Goal: Information Seeking & Learning: Learn about a topic

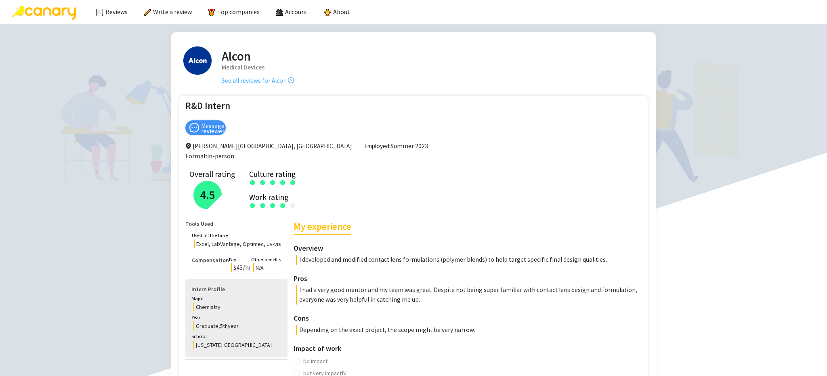
click at [240, 80] on link "See all reviews for Alcon" at bounding box center [258, 81] width 72 height 8
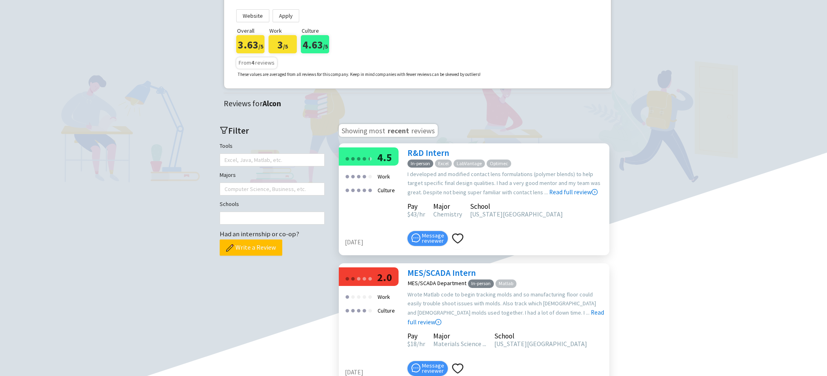
scroll to position [202, 0]
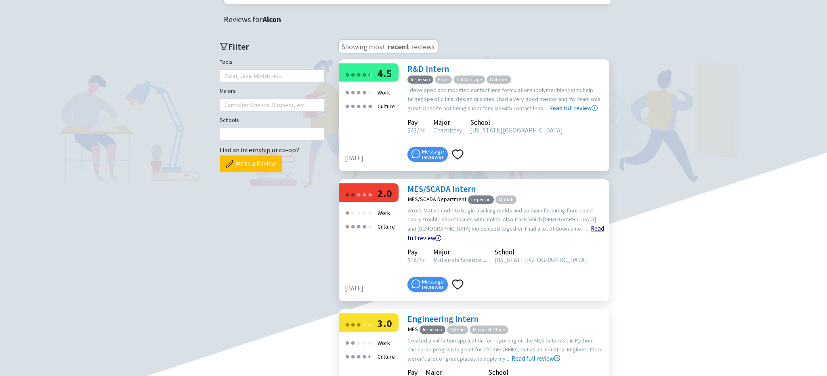
click at [525, 227] on link "Read full review" at bounding box center [506, 213] width 197 height 58
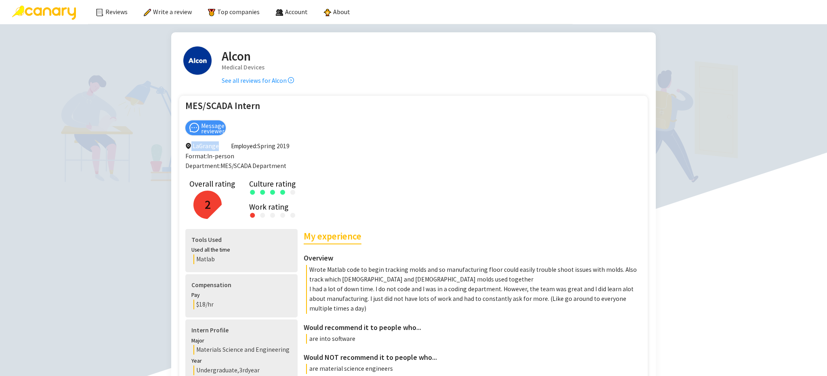
drag, startPoint x: 217, startPoint y: 147, endPoint x: 191, endPoint y: 146, distance: 25.5
click at [191, 146] on span "LaGrange" at bounding box center [202, 146] width 34 height 10
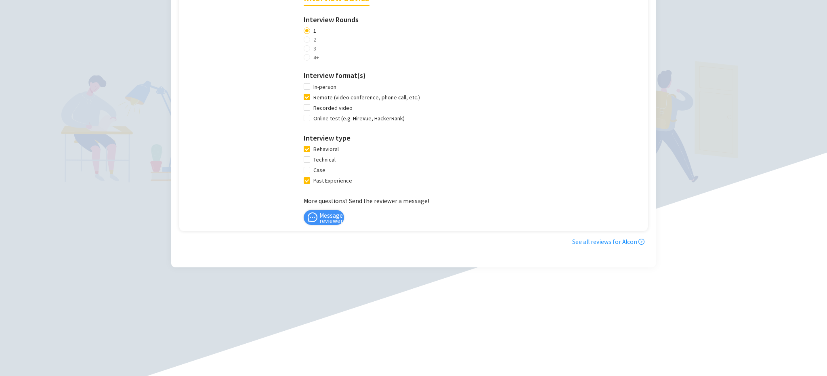
scroll to position [646, 0]
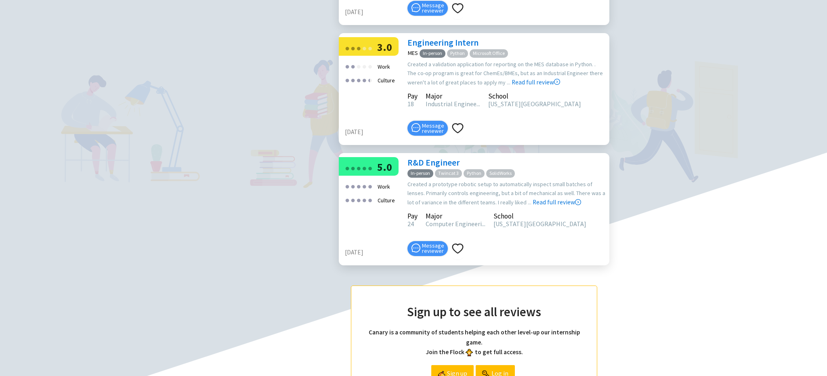
scroll to position [485, 0]
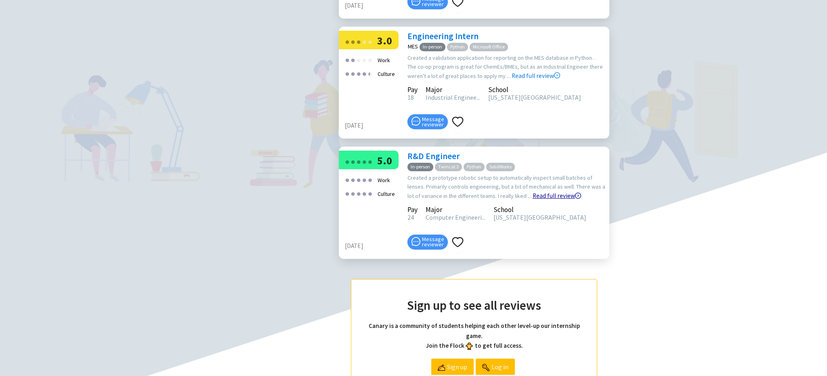
click at [535, 184] on link "Read full review" at bounding box center [557, 176] width 48 height 48
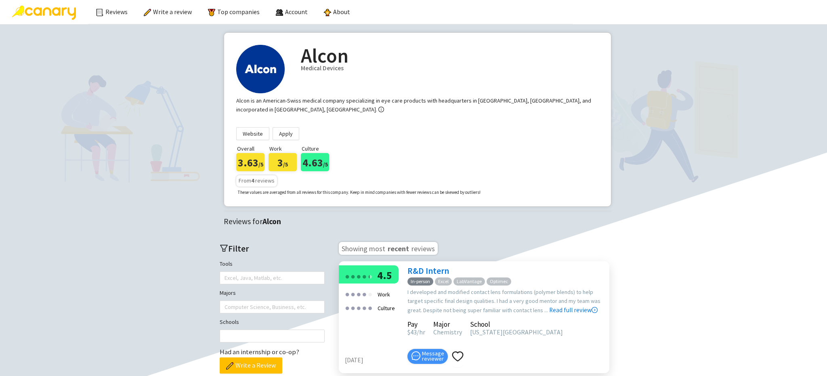
click at [259, 181] on span "From 4 reviews" at bounding box center [257, 180] width 36 height 7
click at [116, 16] on link "Reviews" at bounding box center [112, 12] width 32 height 8
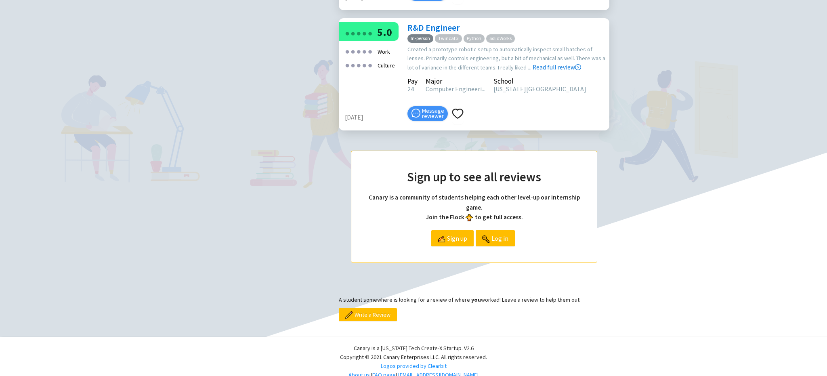
scroll to position [614, 0]
click at [396, 371] on link "FAQ page" at bounding box center [384, 374] width 23 height 7
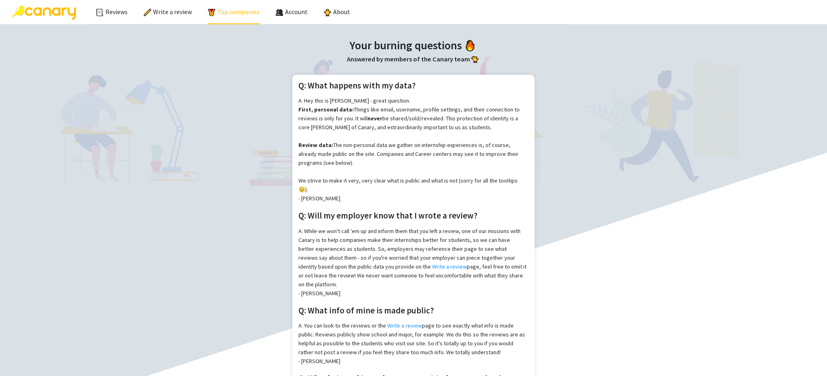
click at [219, 8] on link "Top companies" at bounding box center [234, 12] width 52 height 8
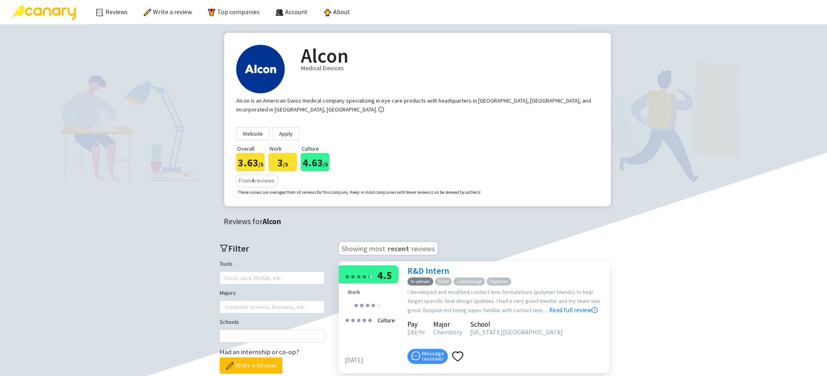
scroll to position [121, 0]
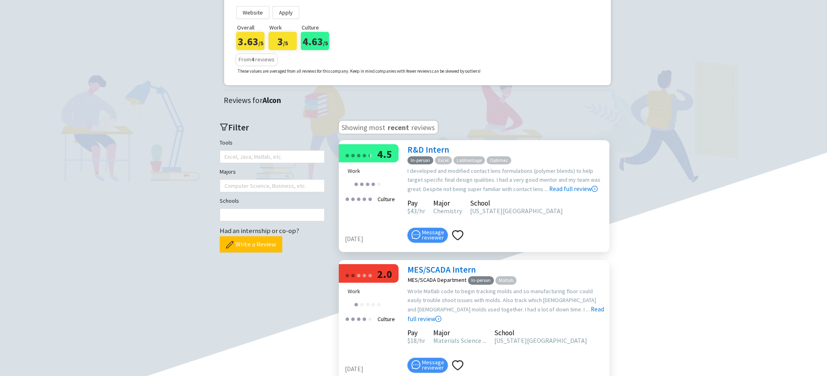
click at [416, 147] on link "R&D Intern" at bounding box center [429, 149] width 42 height 11
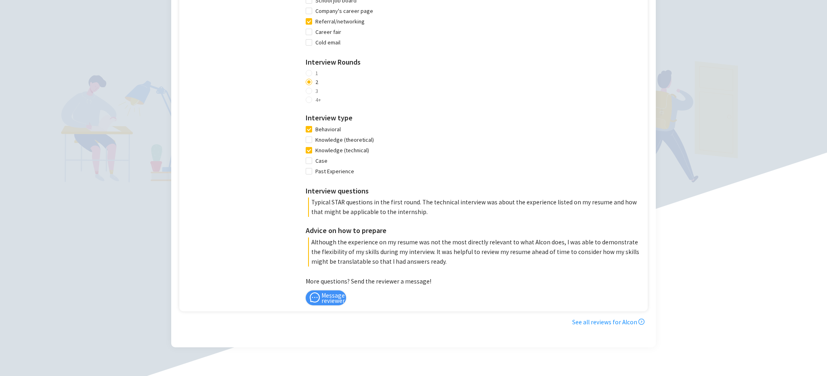
scroll to position [525, 0]
